Goal: Book appointment/travel/reservation

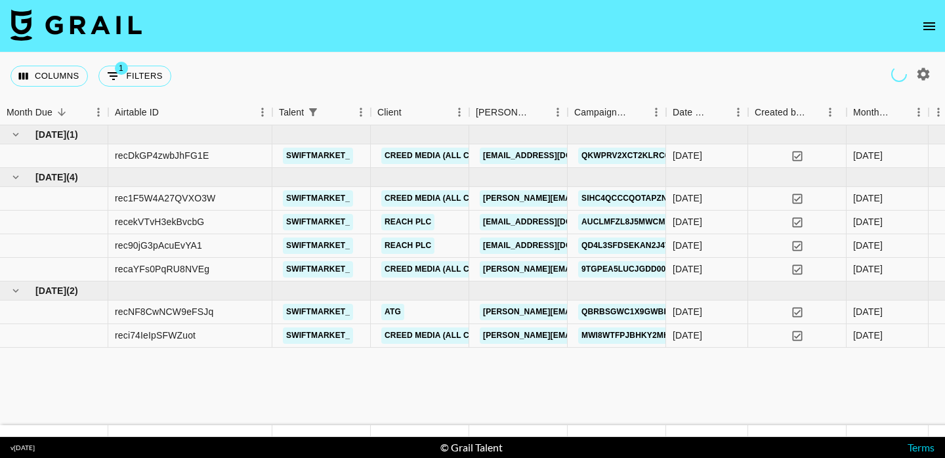
click at [928, 18] on icon "open drawer" at bounding box center [929, 26] width 16 height 16
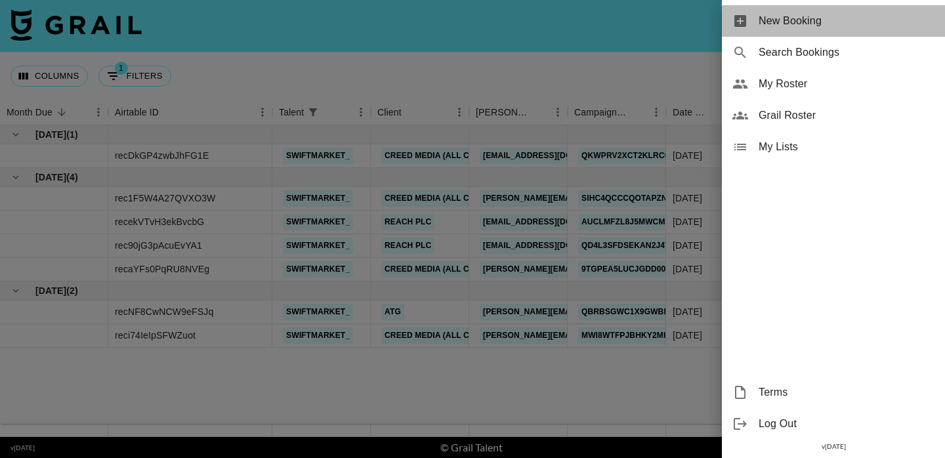
click at [822, 21] on span "New Booking" at bounding box center [846, 21] width 176 height 16
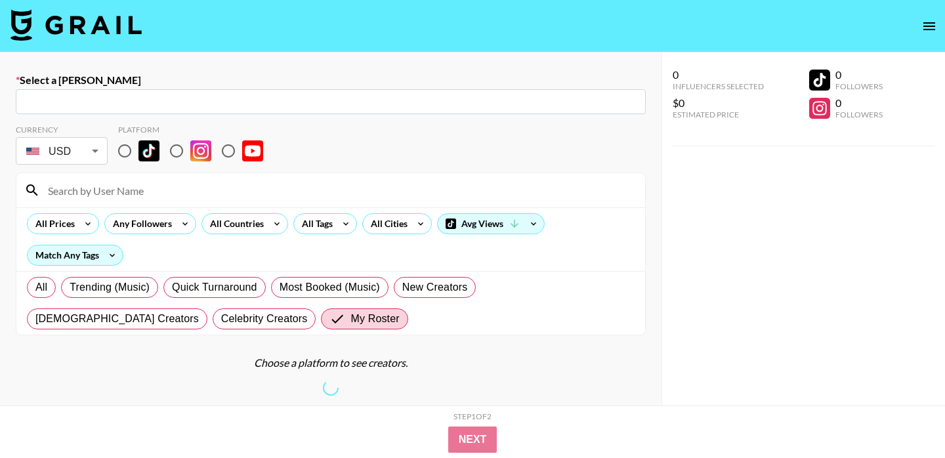
click at [75, 101] on input "text" at bounding box center [331, 101] width 614 height 15
click at [155, 100] on input "text" at bounding box center [331, 101] width 614 height 15
click at [194, 111] on div "​" at bounding box center [331, 101] width 630 height 25
click at [505, 105] on input "text" at bounding box center [331, 101] width 614 height 15
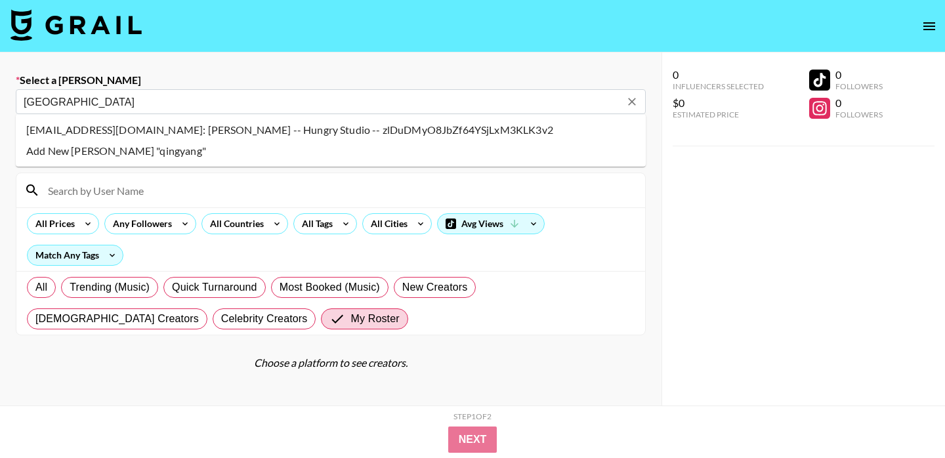
click at [229, 127] on li "[EMAIL_ADDRESS][DOMAIN_NAME]: [PERSON_NAME] -- Hungry Studio -- zlDuDMyO8JbZf64…" at bounding box center [331, 129] width 630 height 21
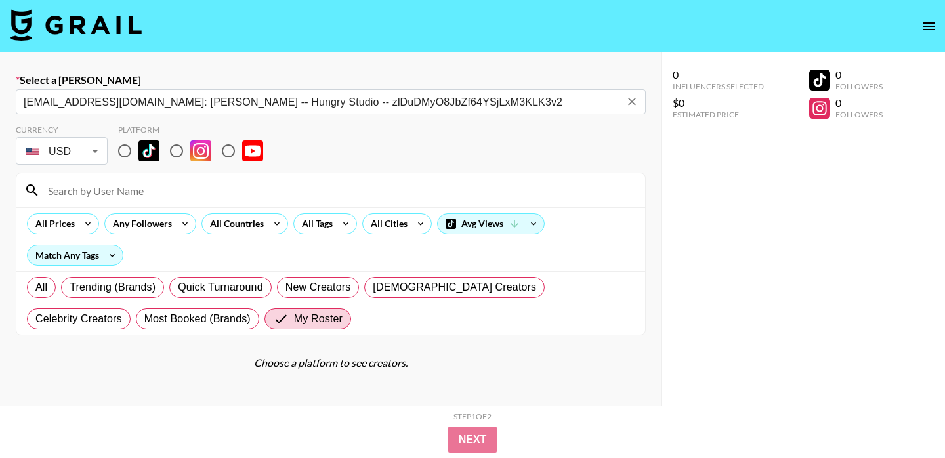
type input "[EMAIL_ADDRESS][DOMAIN_NAME]: [PERSON_NAME] -- Hungry Studio -- zlDuDMyO8JbZf64…"
click at [121, 148] on input "radio" at bounding box center [125, 151] width 28 height 28
radio input "true"
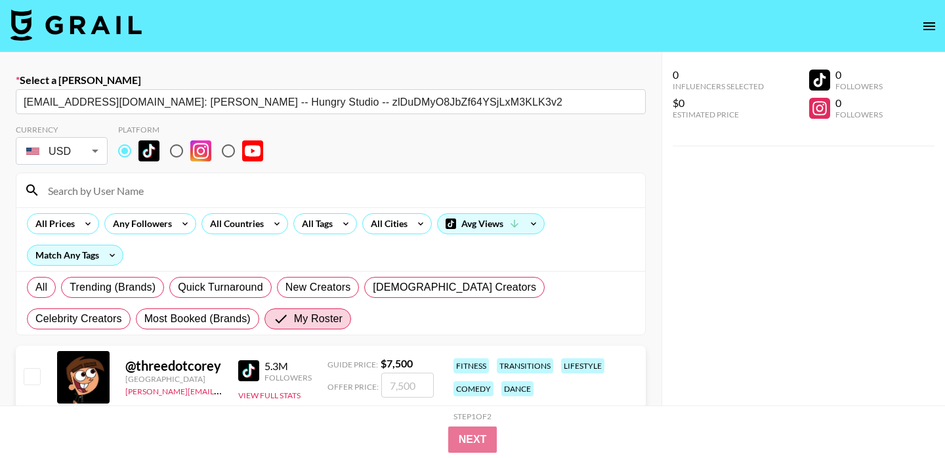
click at [145, 192] on input at bounding box center [338, 190] width 597 height 21
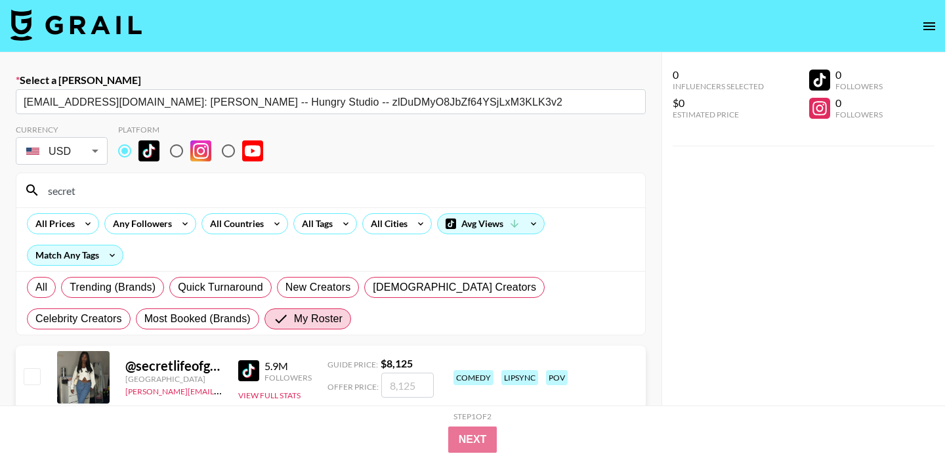
type input "secret"
click at [402, 397] on input "number" at bounding box center [407, 385] width 52 height 25
checkbox input "true"
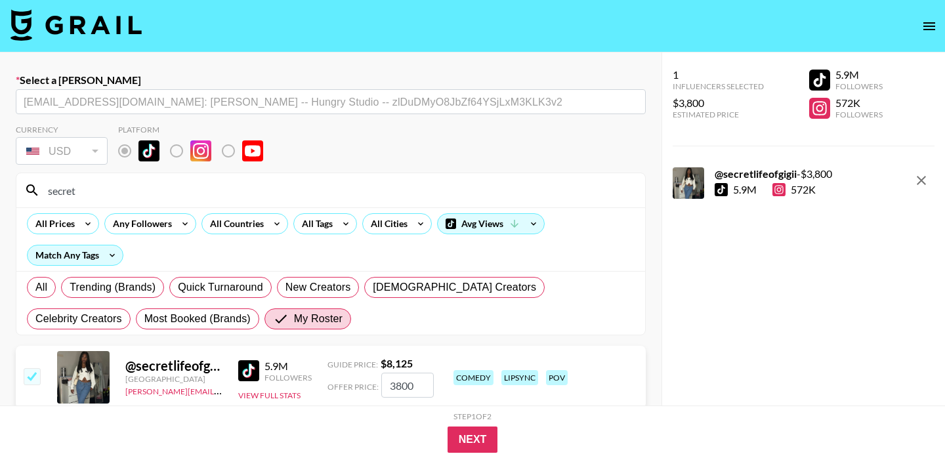
type input "3800"
click at [471, 442] on button "Next" at bounding box center [472, 439] width 51 height 26
